Goal: Transaction & Acquisition: Purchase product/service

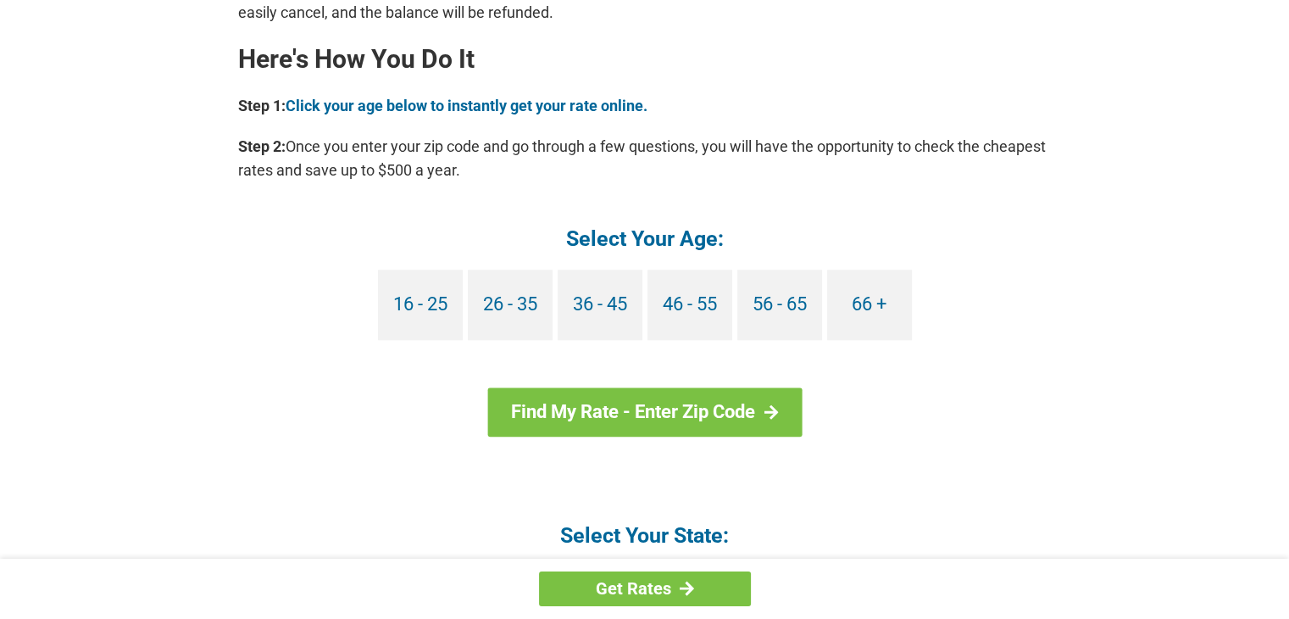
scroll to position [1526, 0]
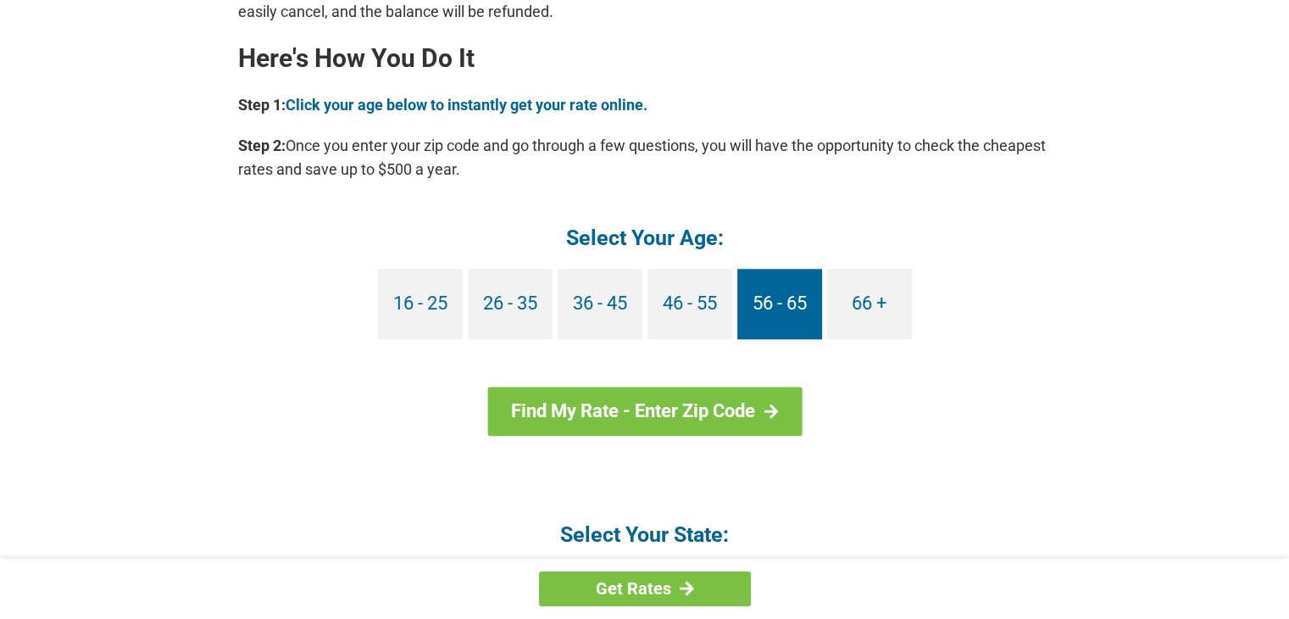
click at [785, 302] on link "56 - 65" at bounding box center [779, 304] width 85 height 70
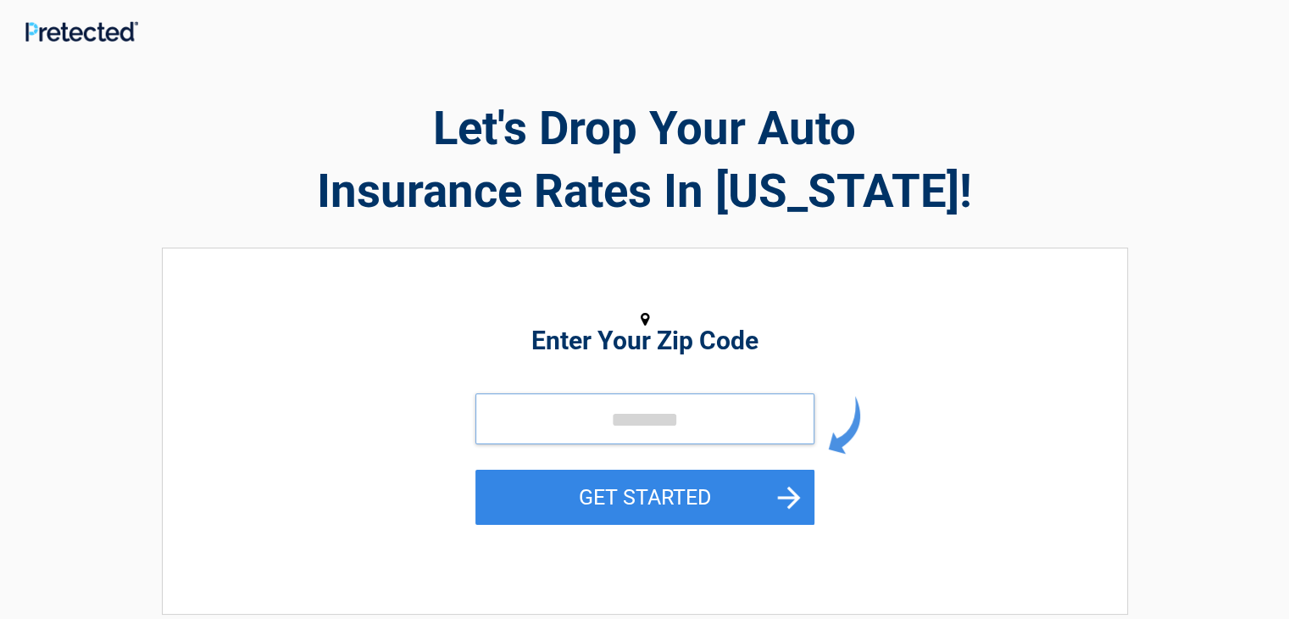
click at [586, 420] on input "tel" at bounding box center [644, 418] width 339 height 51
type input "*****"
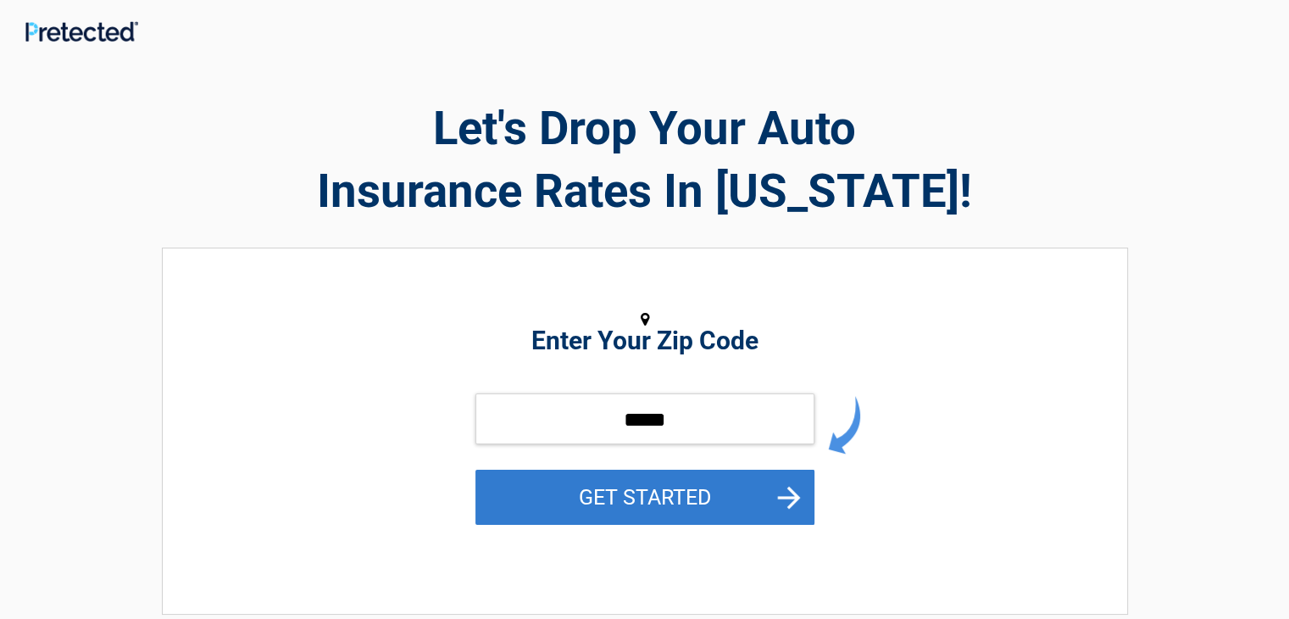
click at [659, 506] on button "GET STARTED" at bounding box center [644, 497] width 339 height 55
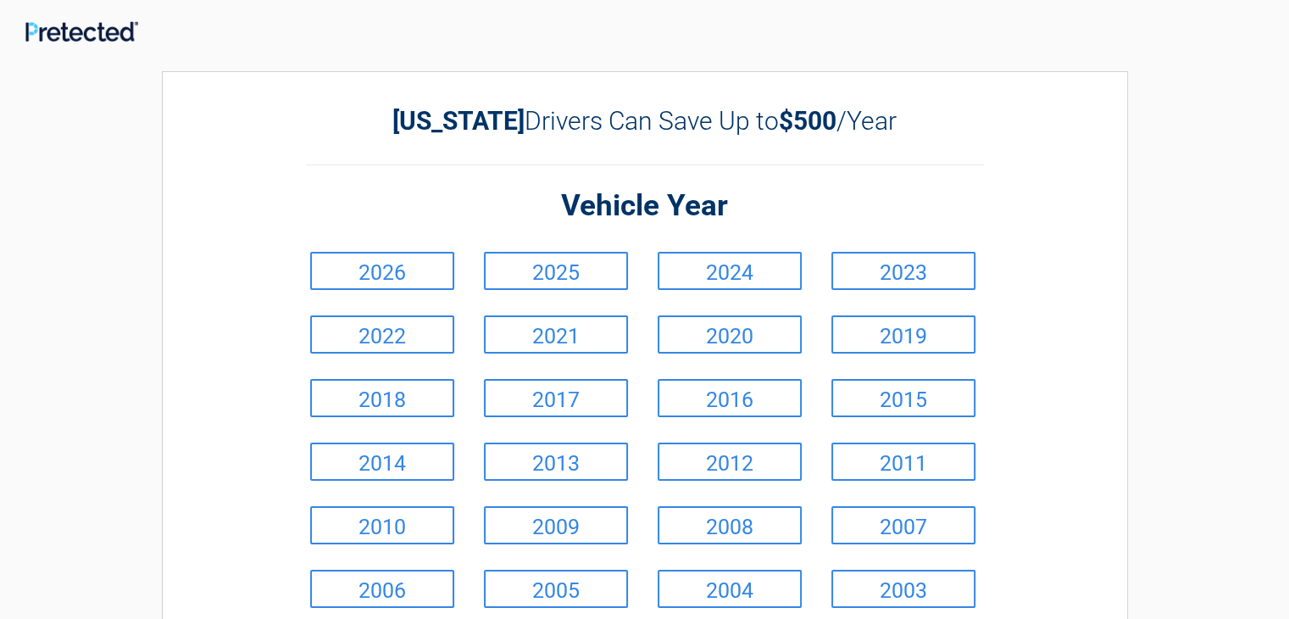
click at [916, 273] on link "2023" at bounding box center [903, 271] width 144 height 38
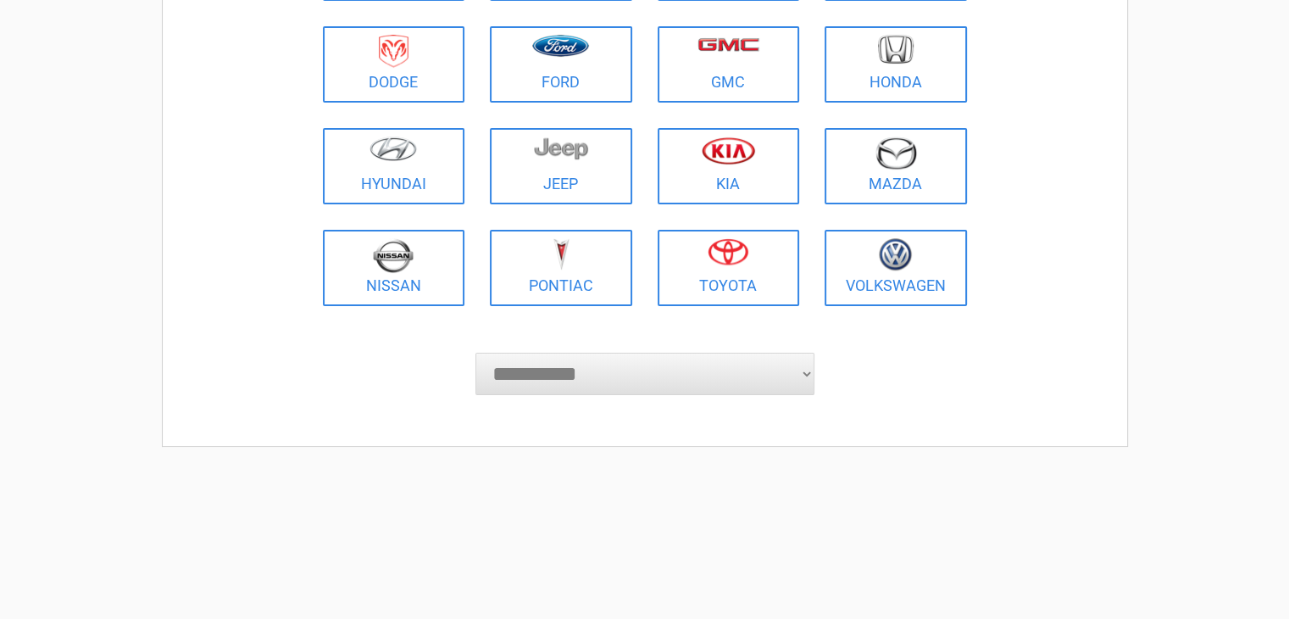
scroll to position [310, 0]
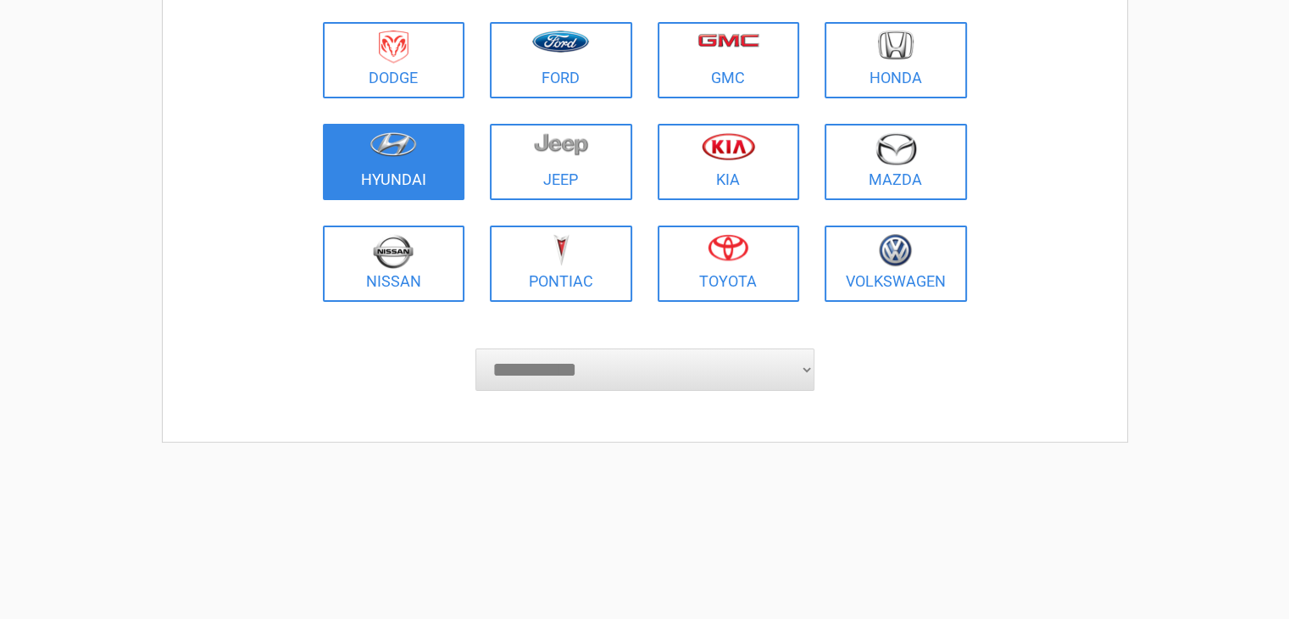
click at [400, 159] on figure at bounding box center [394, 151] width 122 height 38
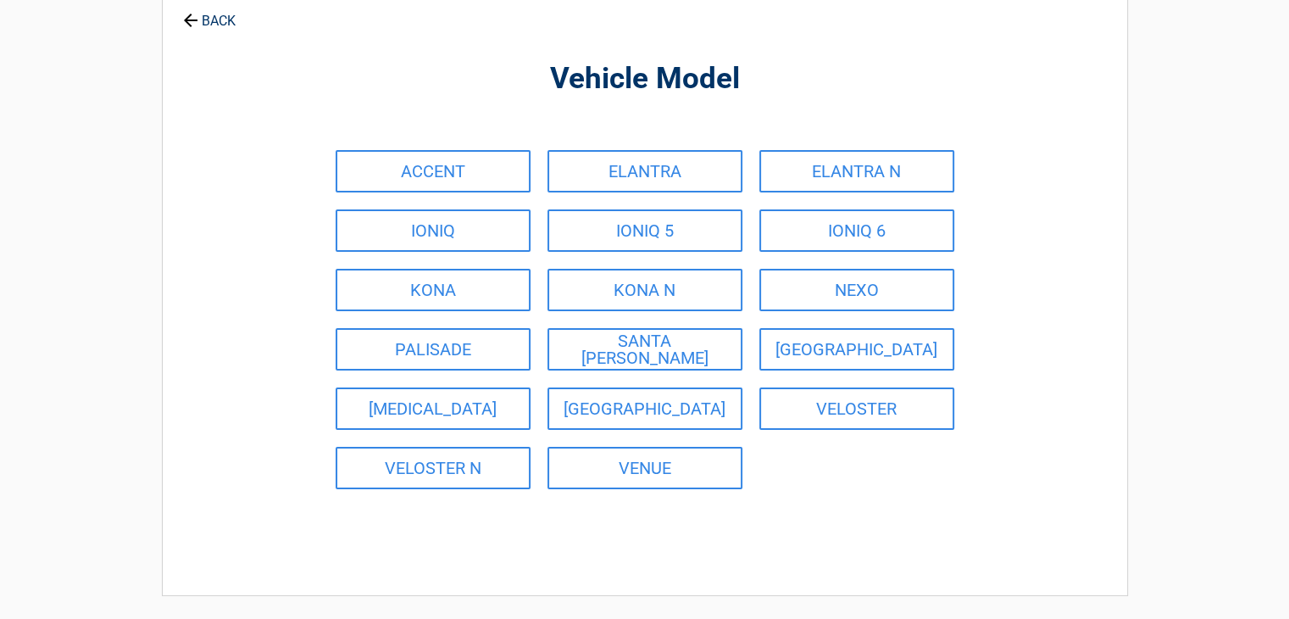
scroll to position [88, 0]
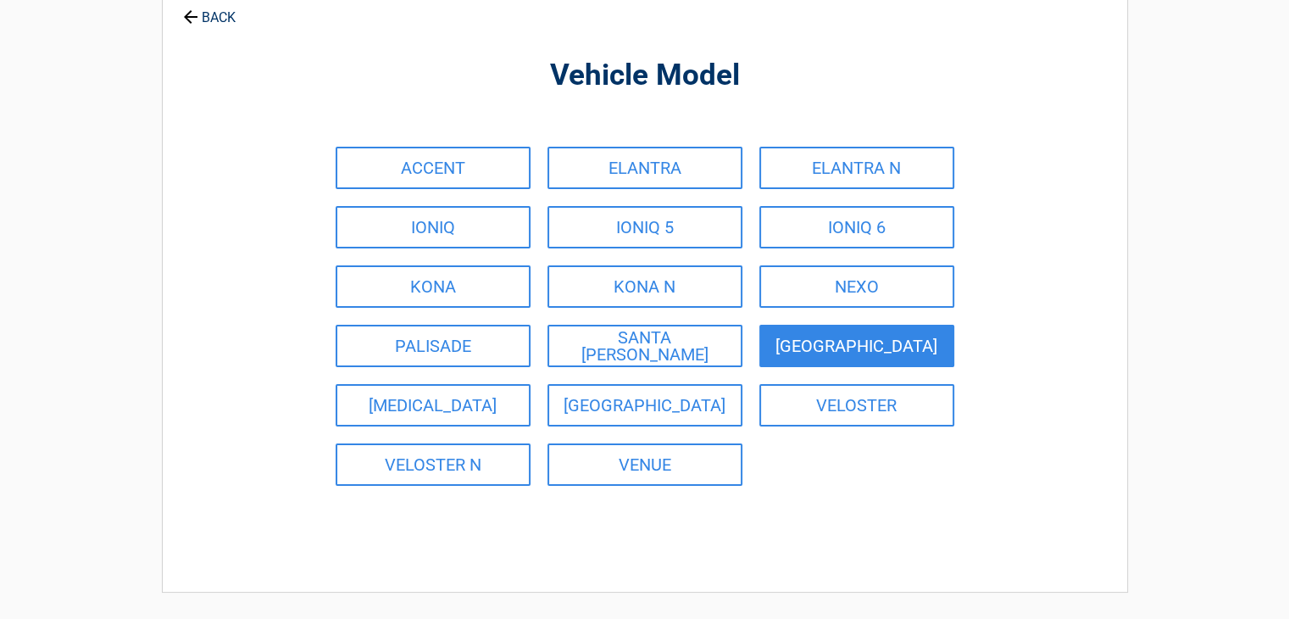
click at [865, 348] on link "SANTA FE" at bounding box center [856, 346] width 195 height 42
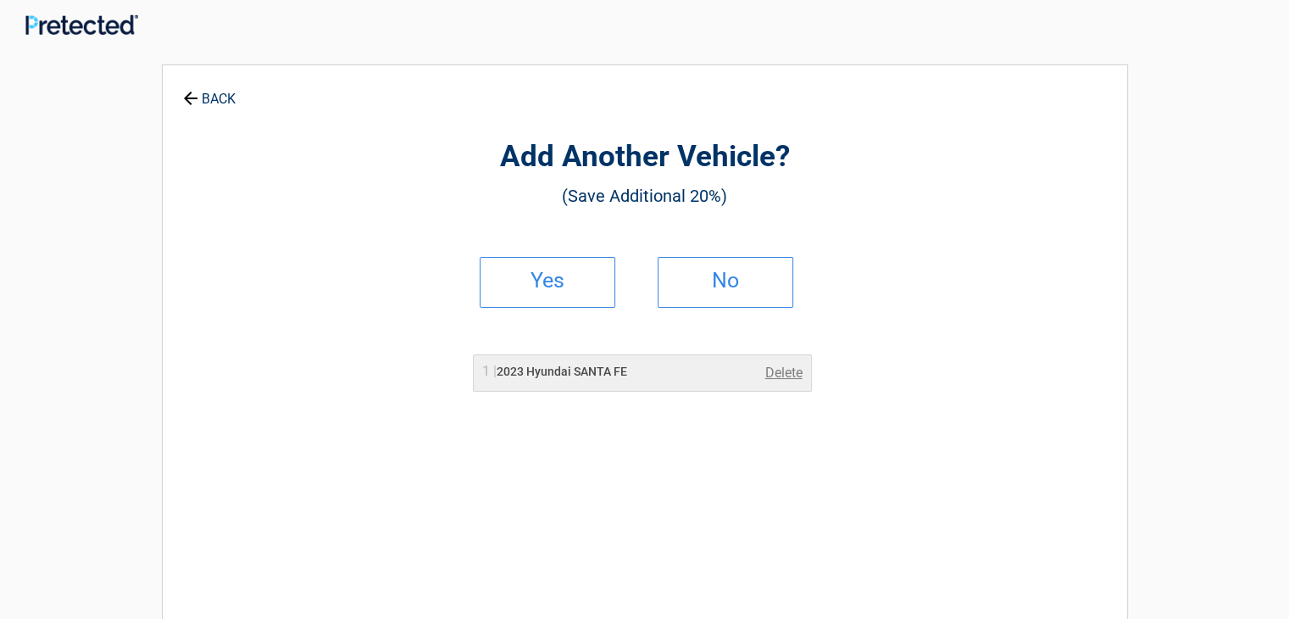
scroll to position [0, 0]
